Goal: Transaction & Acquisition: Purchase product/service

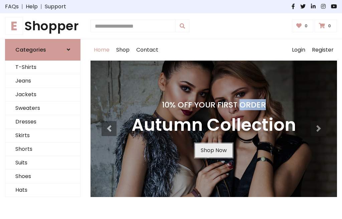
click at [213, 150] on link "Shop Now" at bounding box center [213, 151] width 37 height 14
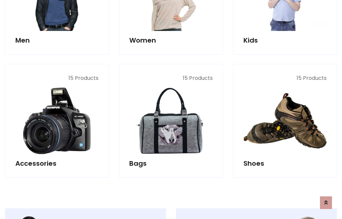
scroll to position [665, 0]
